Goal: Task Accomplishment & Management: Manage account settings

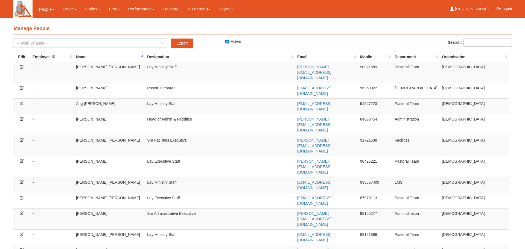
select select "50"
click at [23, 66] on icon at bounding box center [22, 67] width 4 height 4
select select "50"
click at [21, 101] on icon at bounding box center [22, 103] width 4 height 4
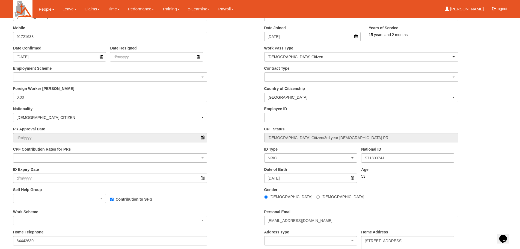
scroll to position [137, 0]
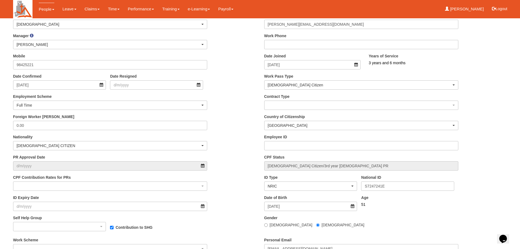
scroll to position [109, 0]
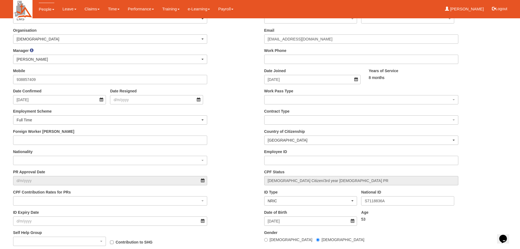
scroll to position [109, 0]
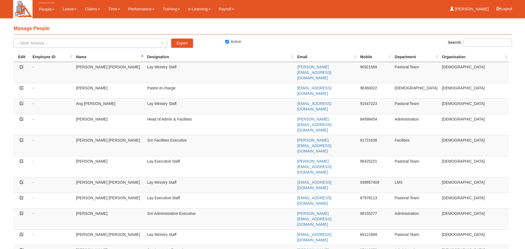
select select "50"
click at [23, 196] on icon at bounding box center [22, 198] width 4 height 4
select select "50"
click at [21, 211] on icon at bounding box center [22, 213] width 4 height 4
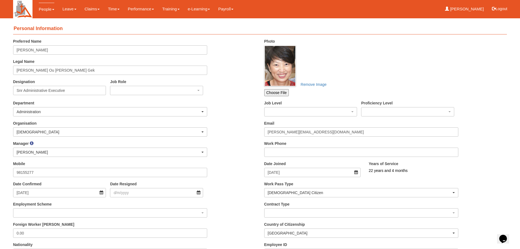
scroll to position [109, 0]
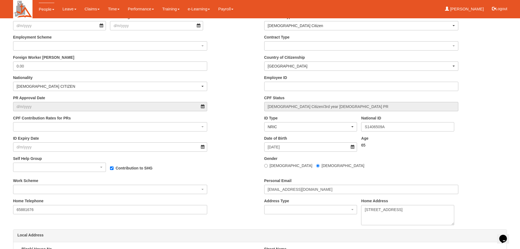
scroll to position [246, 0]
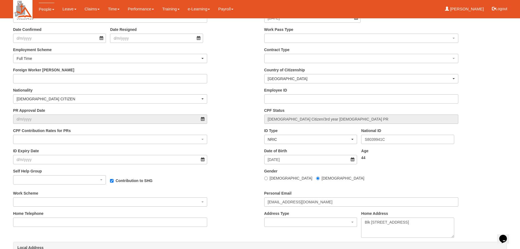
scroll to position [164, 0]
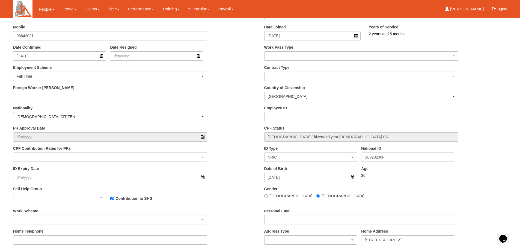
drag, startPoint x: 371, startPoint y: 199, endPoint x: 366, endPoint y: 198, distance: 4.8
click at [371, 199] on div "Gender Male Female" at bounding box center [385, 194] width 251 height 17
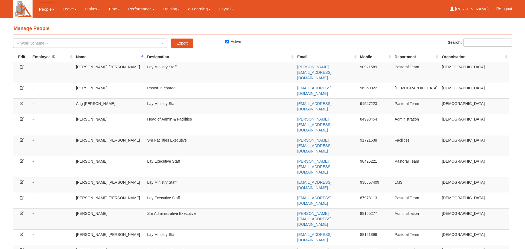
select select "50"
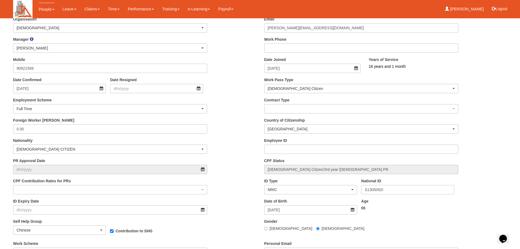
scroll to position [137, 0]
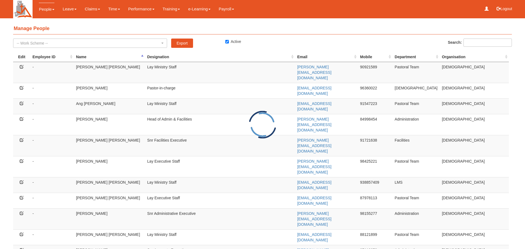
select select "50"
click at [23, 248] on icon at bounding box center [22, 250] width 4 height 4
select select "50"
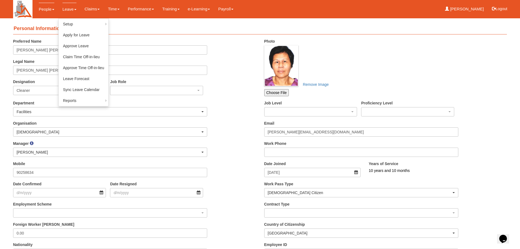
click at [66, 10] on link "Leave" at bounding box center [70, 9] width 14 height 13
